Goal: Purchase product/service

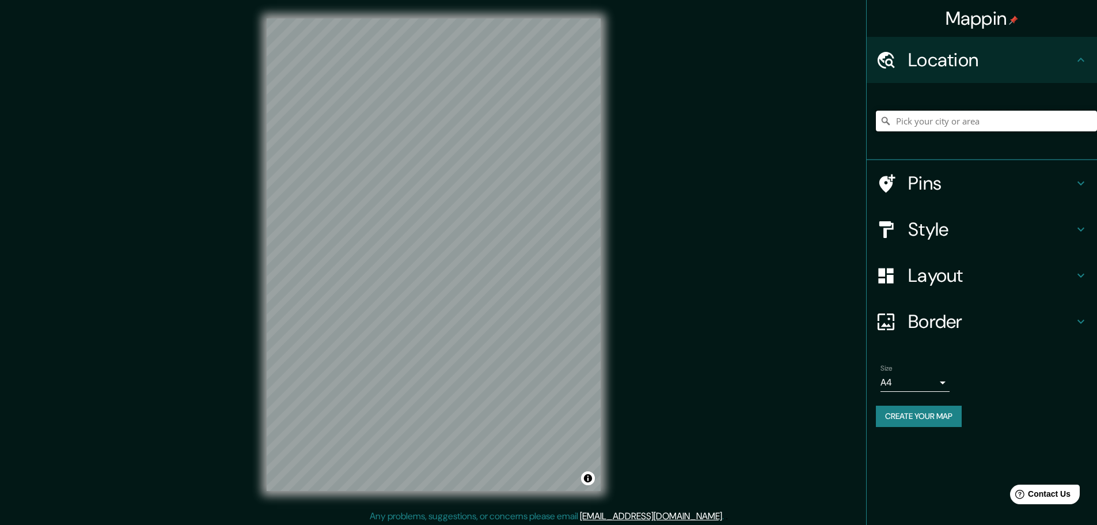
click at [951, 116] on input "Pick your city or area" at bounding box center [986, 121] width 221 height 21
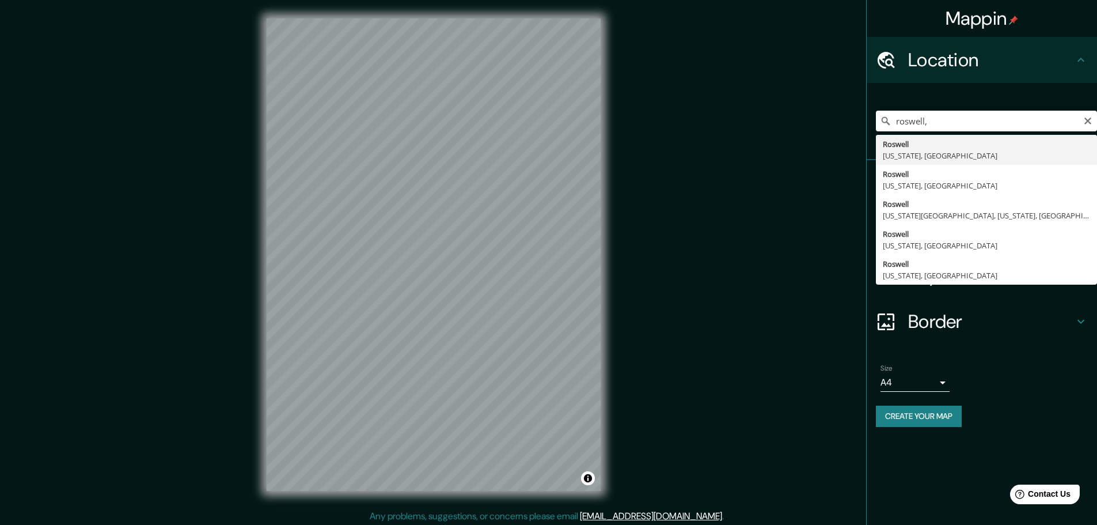
type input "[GEOGRAPHIC_DATA], [US_STATE], [GEOGRAPHIC_DATA]"
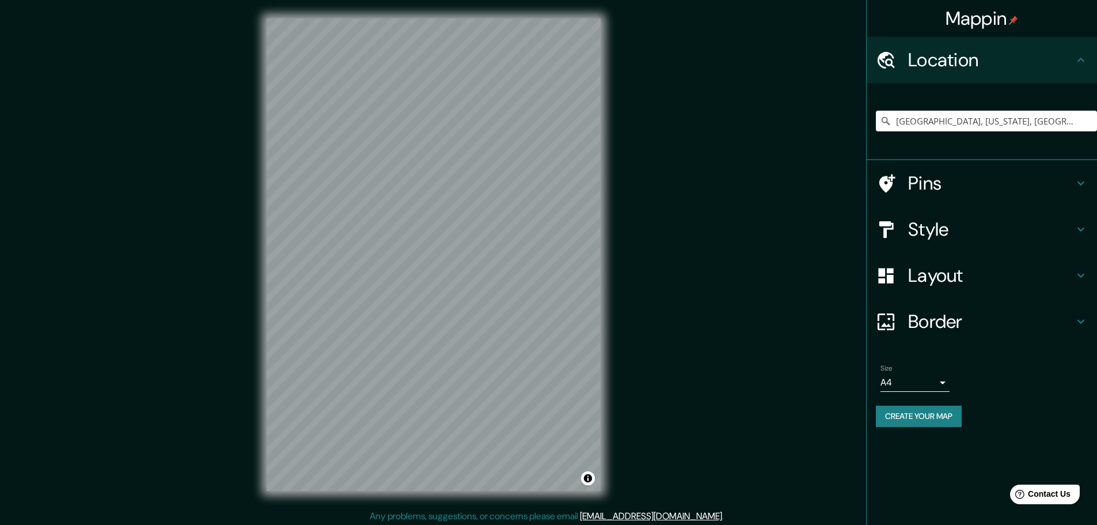
click at [1080, 236] on icon at bounding box center [1081, 229] width 14 height 14
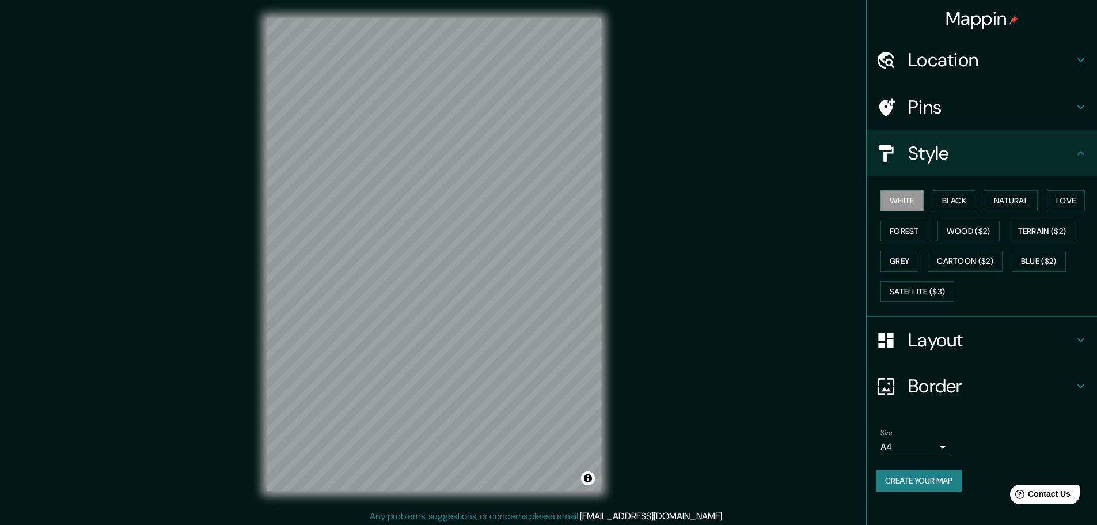
scroll to position [3, 0]
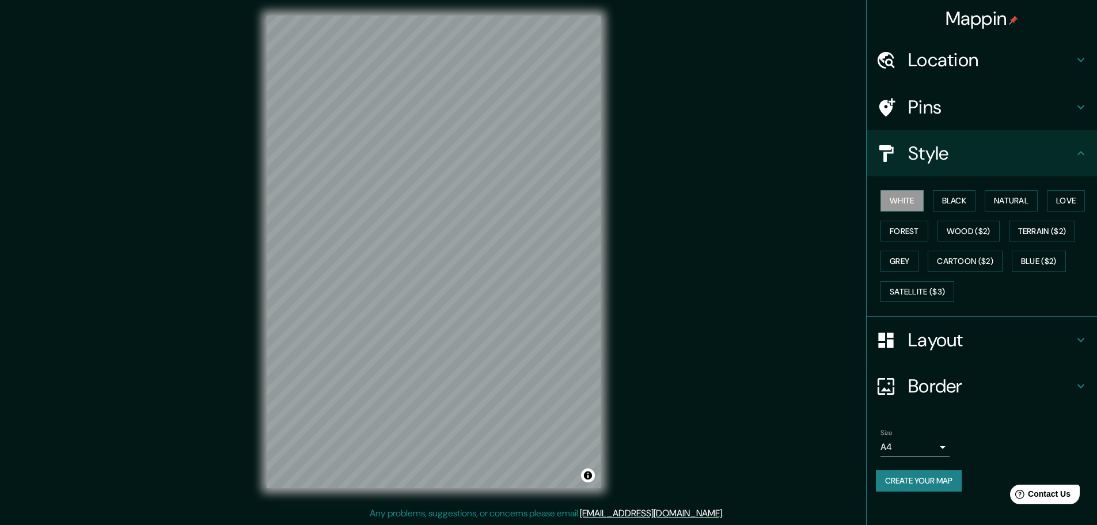
click at [1089, 341] on div "Layout" at bounding box center [982, 340] width 230 height 46
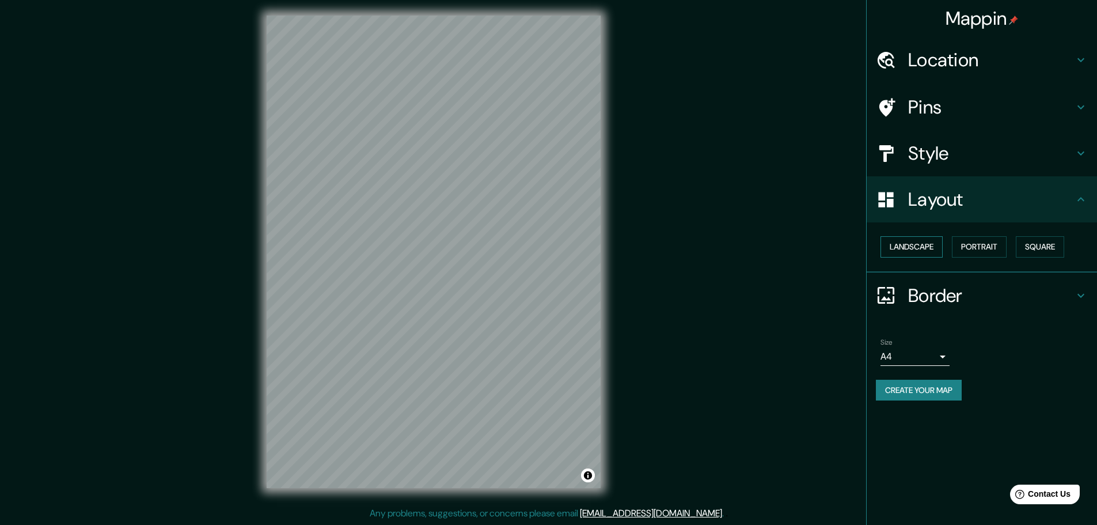
click at [937, 246] on button "Landscape" at bounding box center [911, 246] width 62 height 21
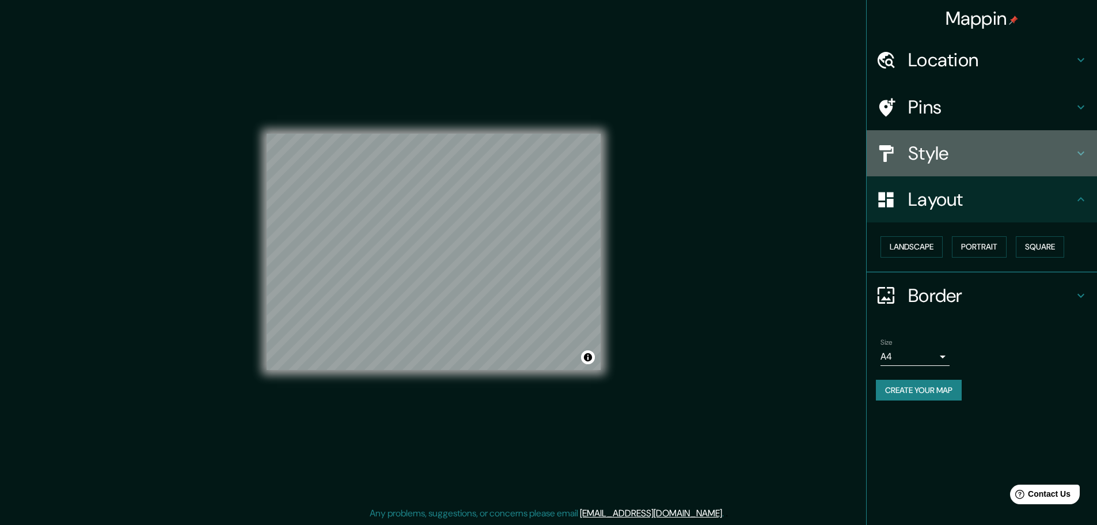
click at [913, 155] on h4 "Style" at bounding box center [991, 153] width 166 height 23
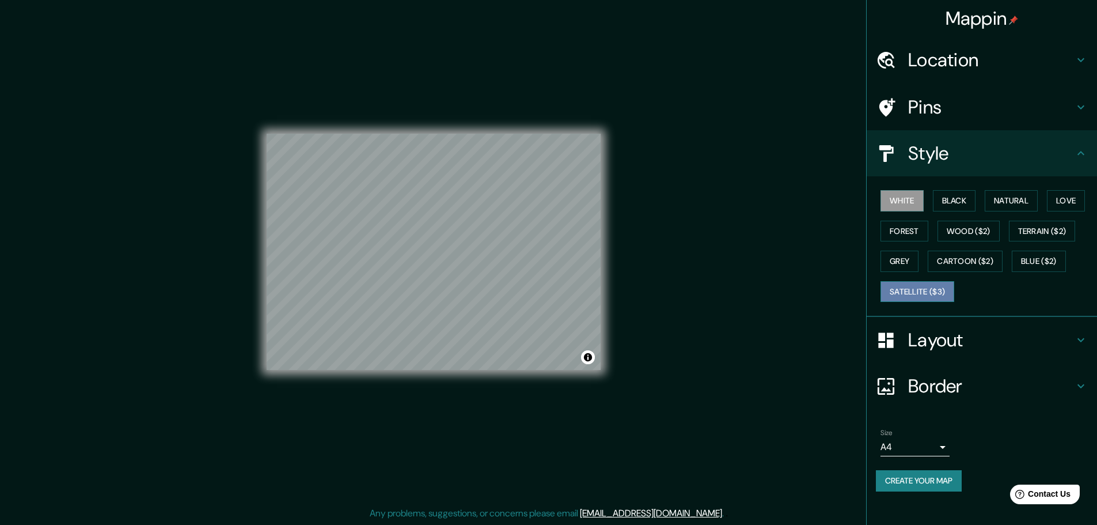
click at [910, 289] on button "Satellite ($3)" at bounding box center [917, 291] width 74 height 21
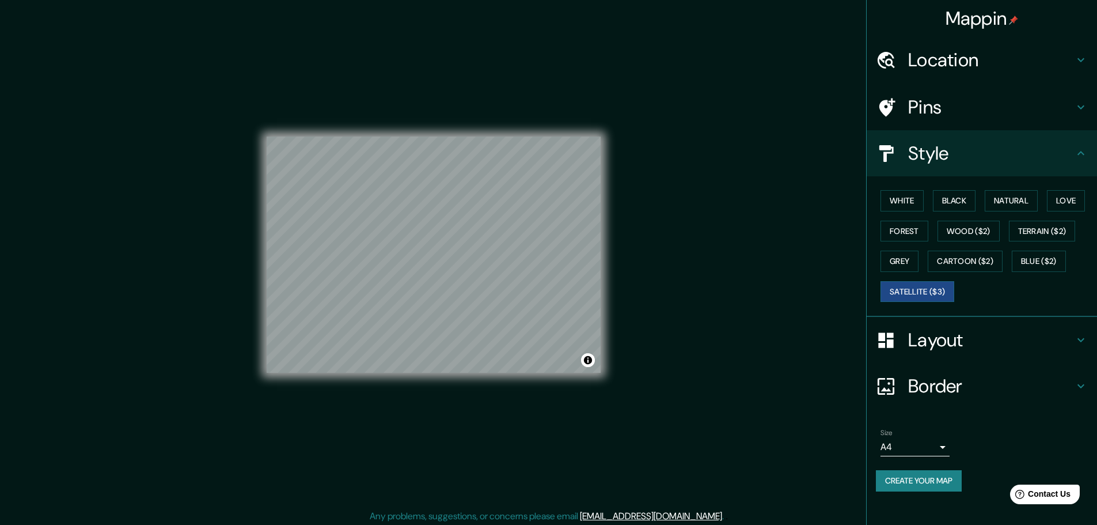
click at [946, 445] on body "Mappin Location [GEOGRAPHIC_DATA], [US_STATE], [GEOGRAPHIC_DATA] Pins Style Whi…" at bounding box center [548, 262] width 1097 height 525
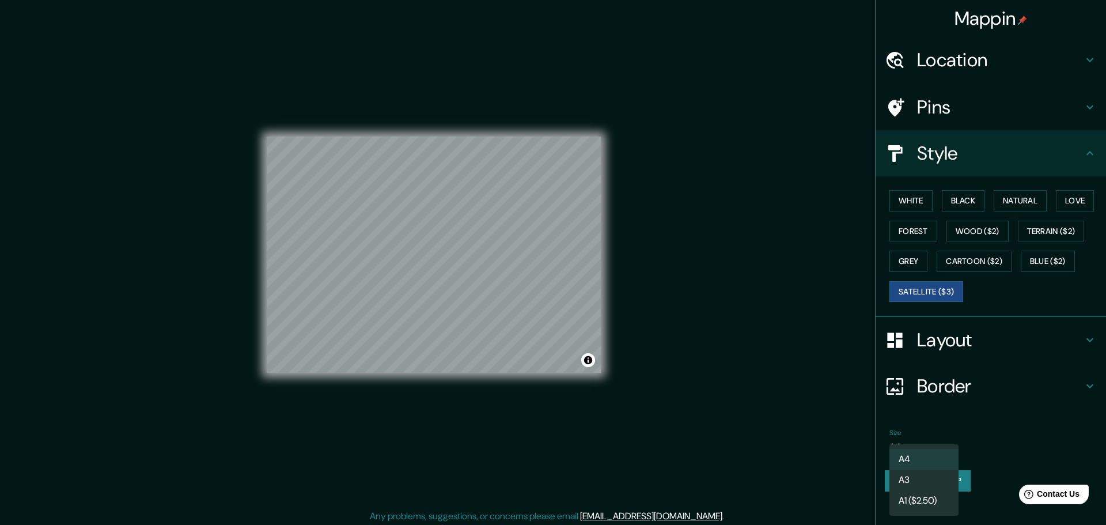
click at [1035, 416] on div at bounding box center [553, 262] width 1106 height 525
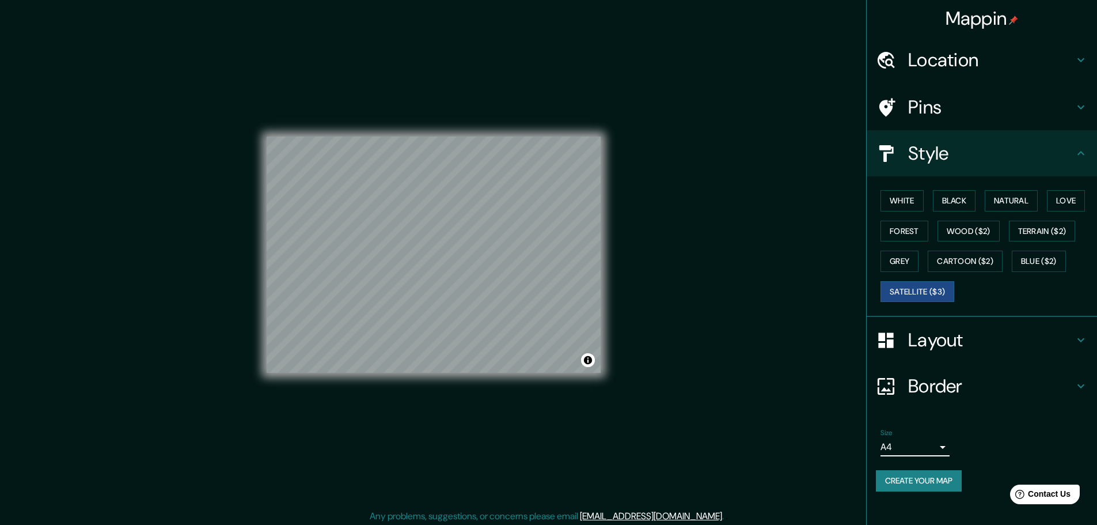
click at [906, 341] on div at bounding box center [892, 340] width 32 height 20
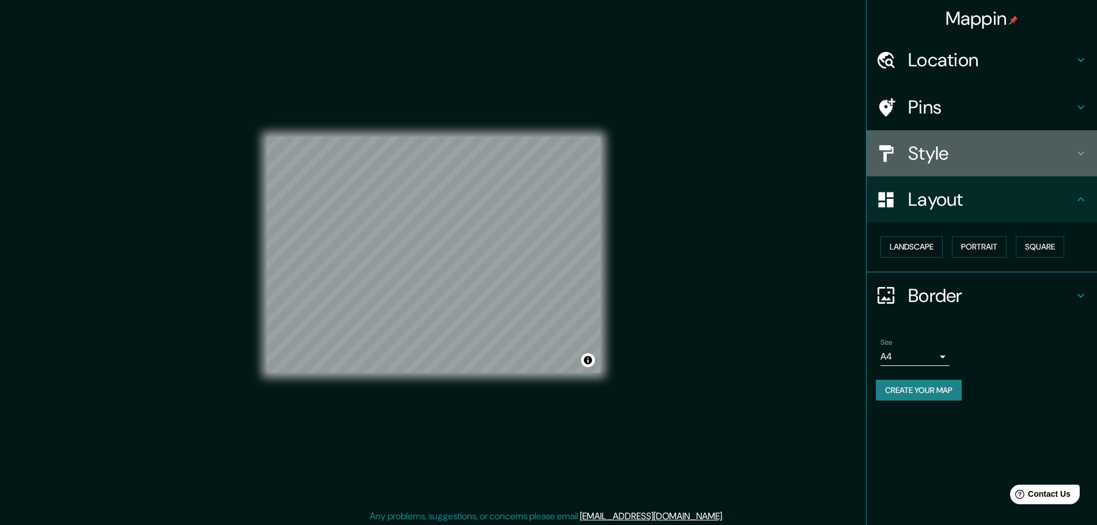
click at [913, 152] on h4 "Style" at bounding box center [991, 153] width 166 height 23
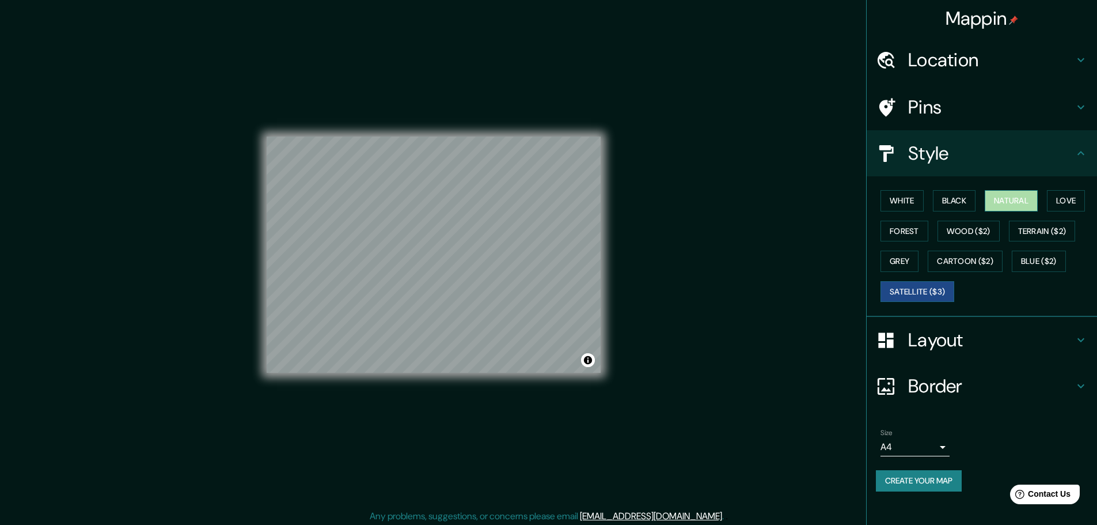
click at [996, 195] on button "Natural" at bounding box center [1011, 200] width 53 height 21
click at [1081, 198] on button "Love" at bounding box center [1066, 200] width 38 height 21
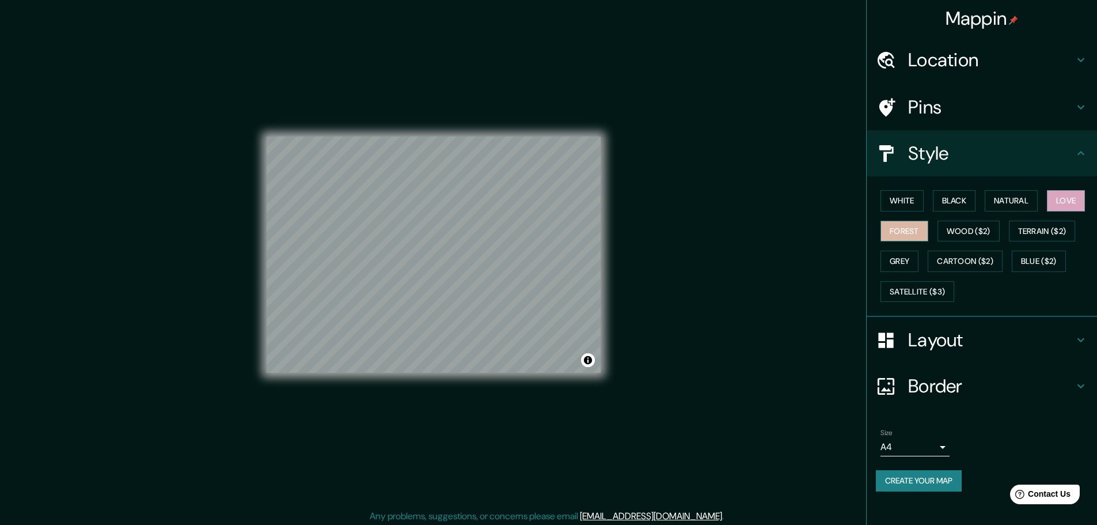
click at [914, 230] on button "Forest" at bounding box center [904, 231] width 48 height 21
click at [905, 260] on button "Grey" at bounding box center [899, 260] width 38 height 21
click at [920, 335] on h4 "Layout" at bounding box center [991, 339] width 166 height 23
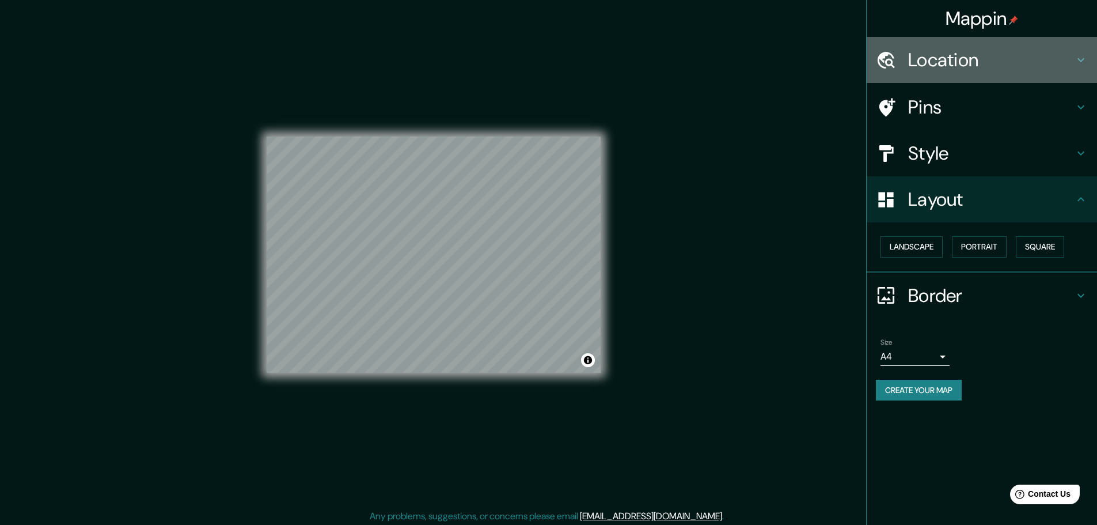
click at [929, 66] on h4 "Location" at bounding box center [991, 59] width 166 height 23
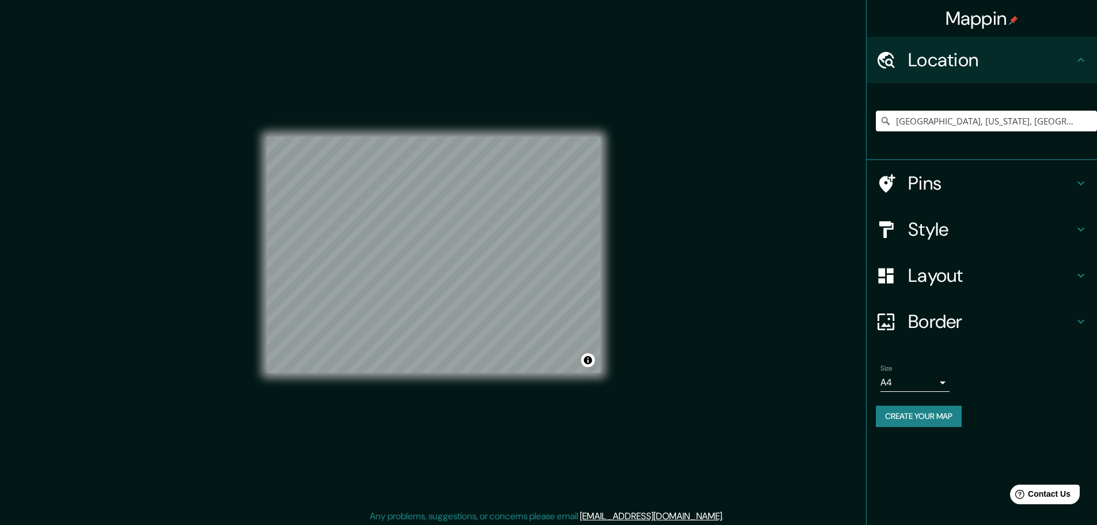
click at [918, 187] on h4 "Pins" at bounding box center [991, 183] width 166 height 23
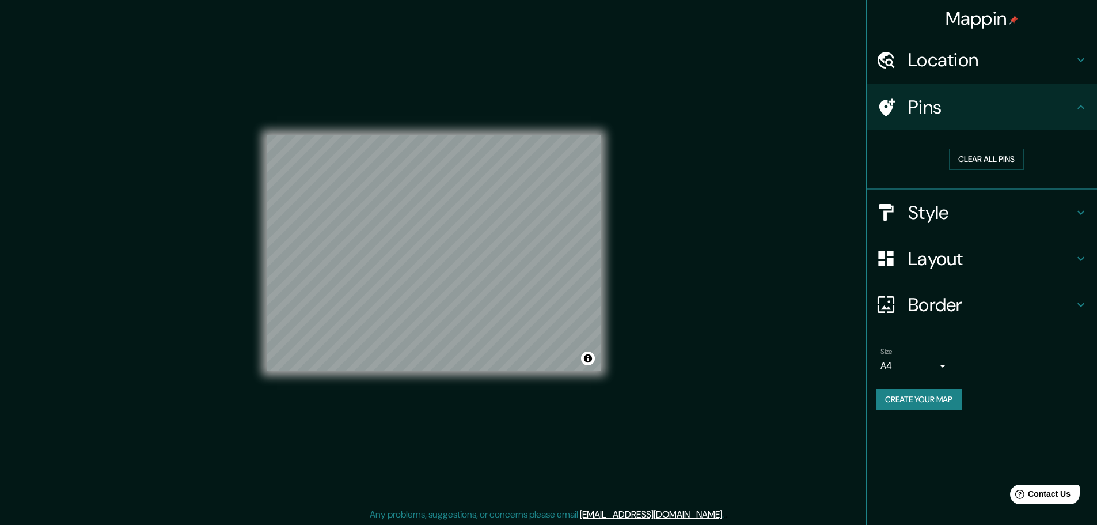
scroll to position [3, 0]
click at [924, 210] on h4 "Style" at bounding box center [991, 212] width 166 height 23
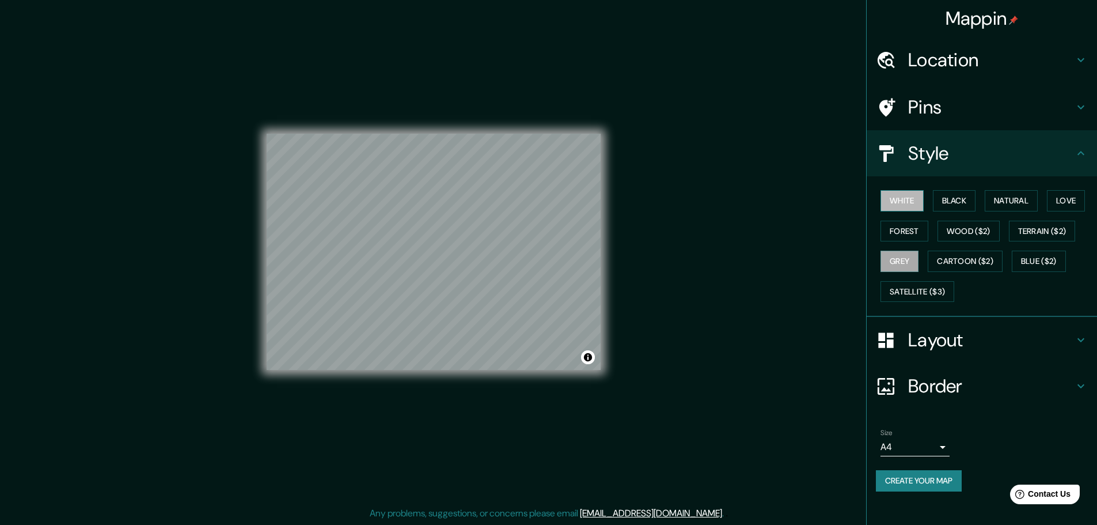
click at [906, 204] on button "White" at bounding box center [901, 200] width 43 height 21
click at [918, 337] on h4 "Layout" at bounding box center [991, 339] width 166 height 23
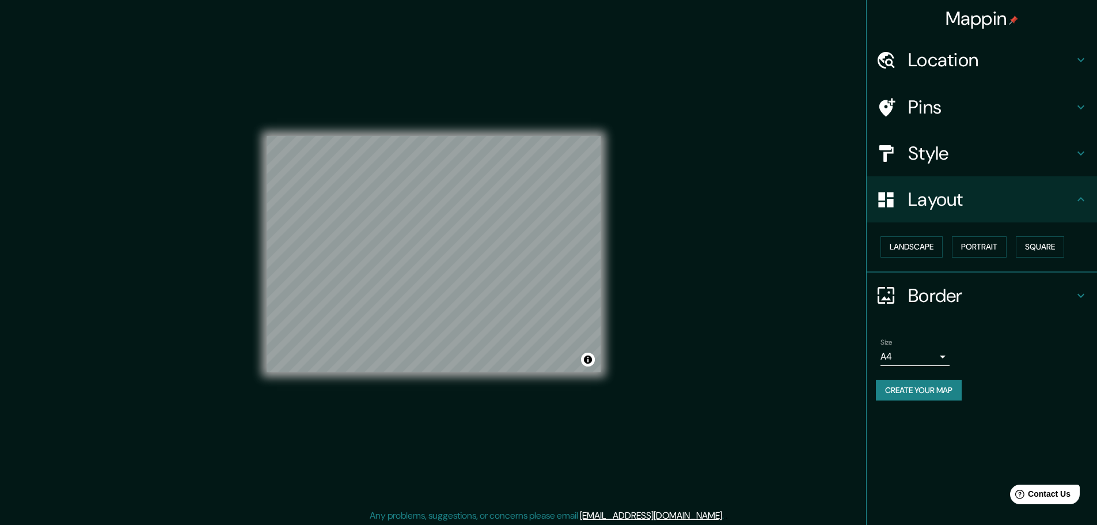
scroll to position [0, 0]
